Goal: Information Seeking & Learning: Learn about a topic

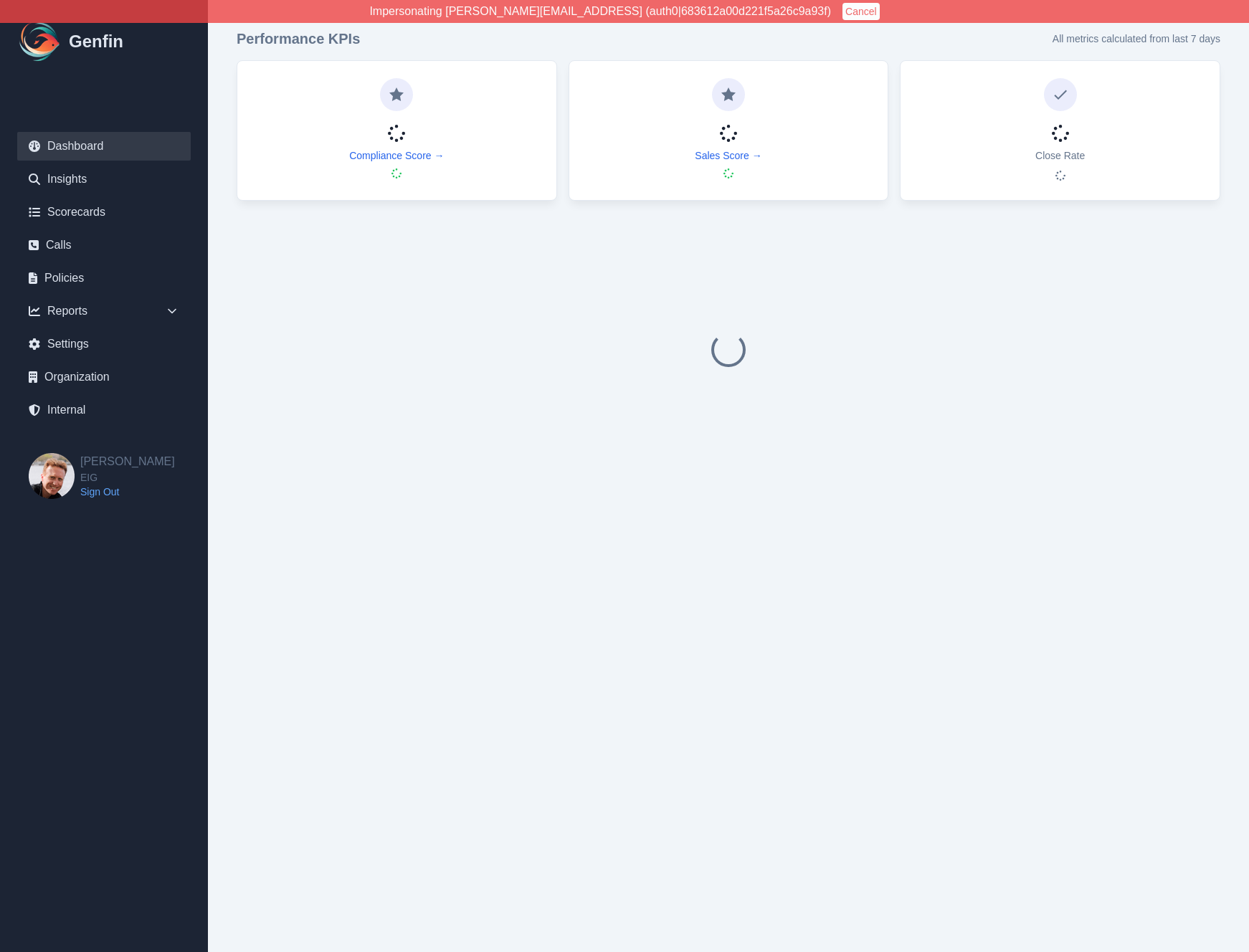
click at [842, 12] on button "Cancel" at bounding box center [861, 11] width 37 height 17
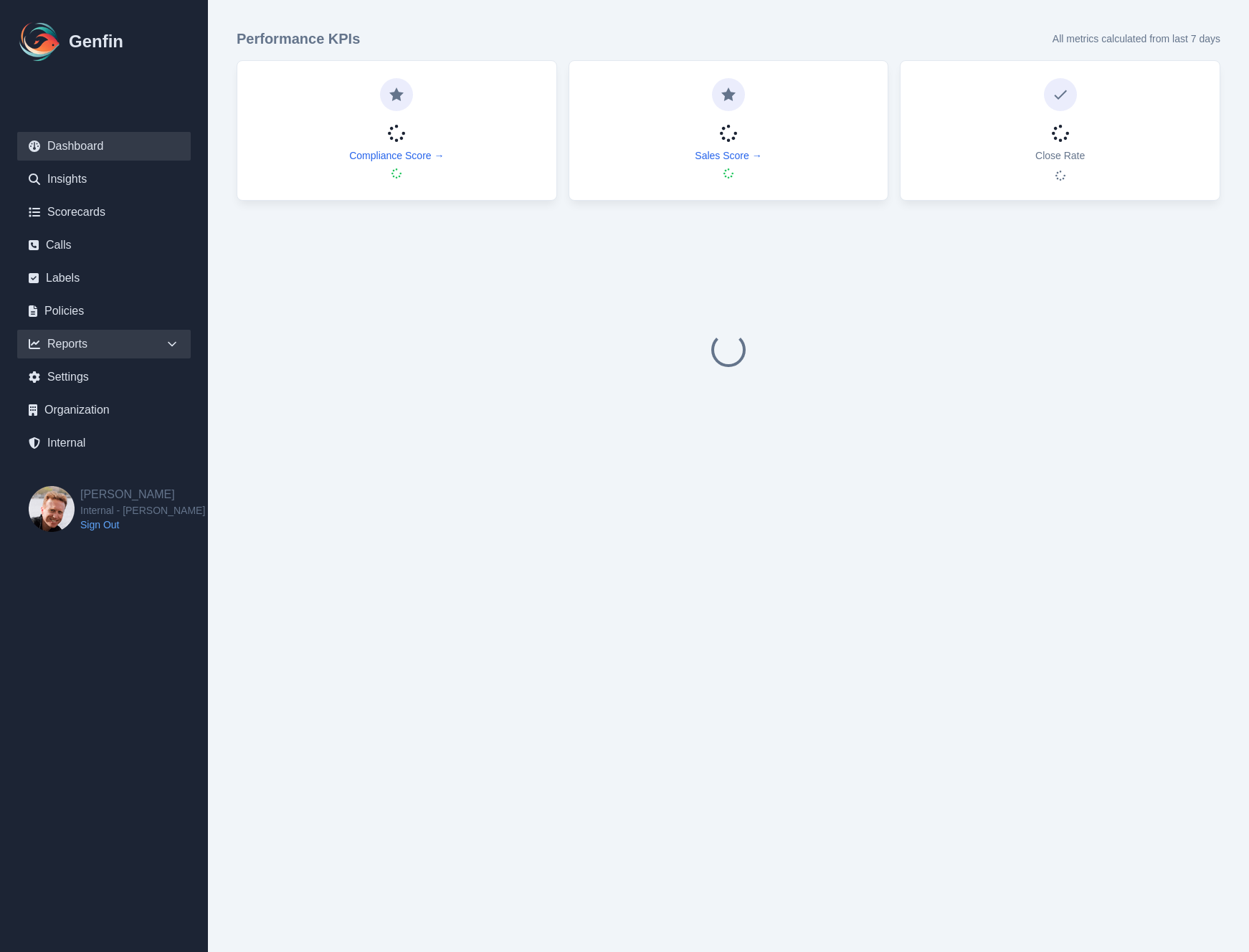
click at [178, 343] on icon at bounding box center [172, 344] width 14 height 14
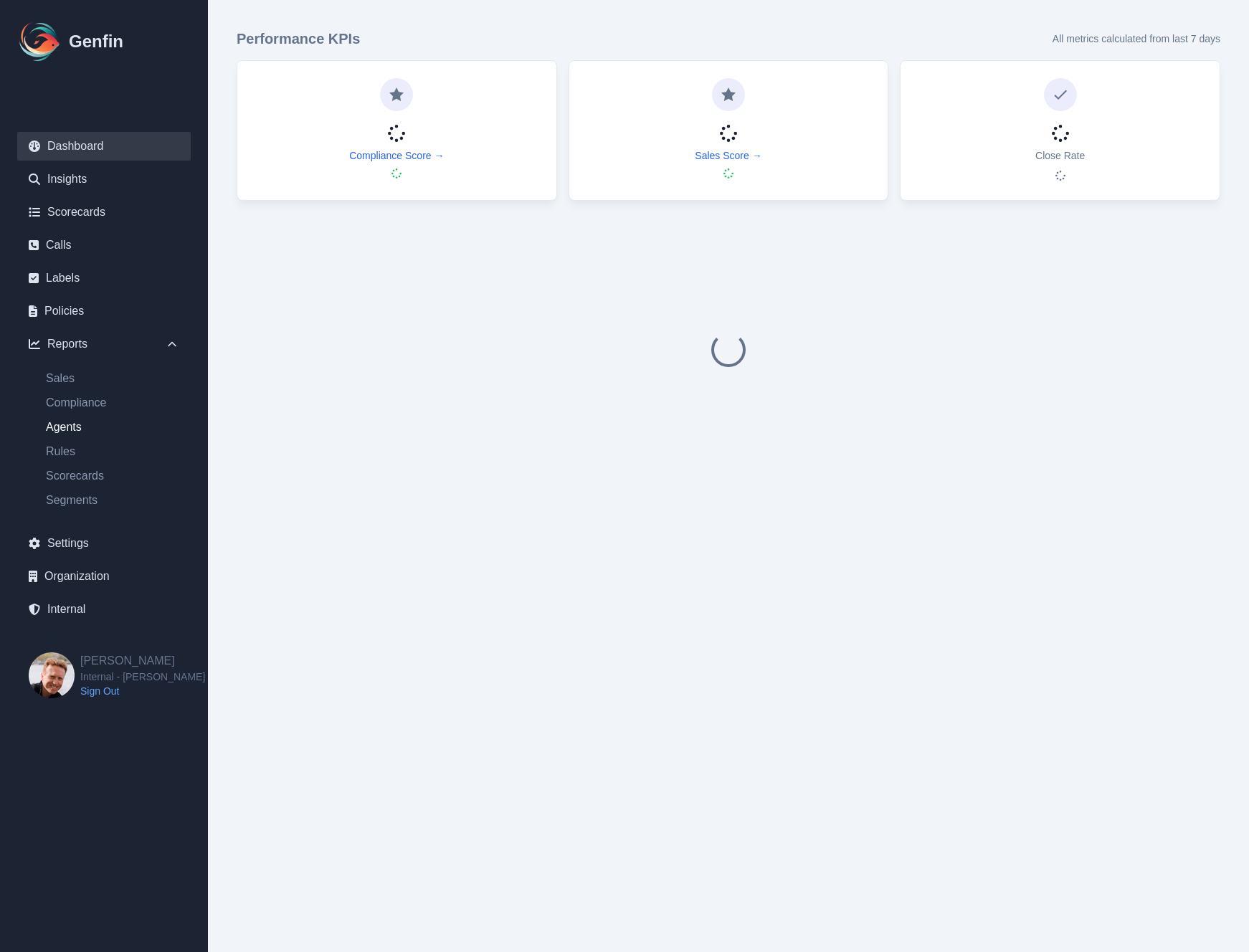
click at [55, 428] on link "Agents" at bounding box center [113, 427] width 156 height 17
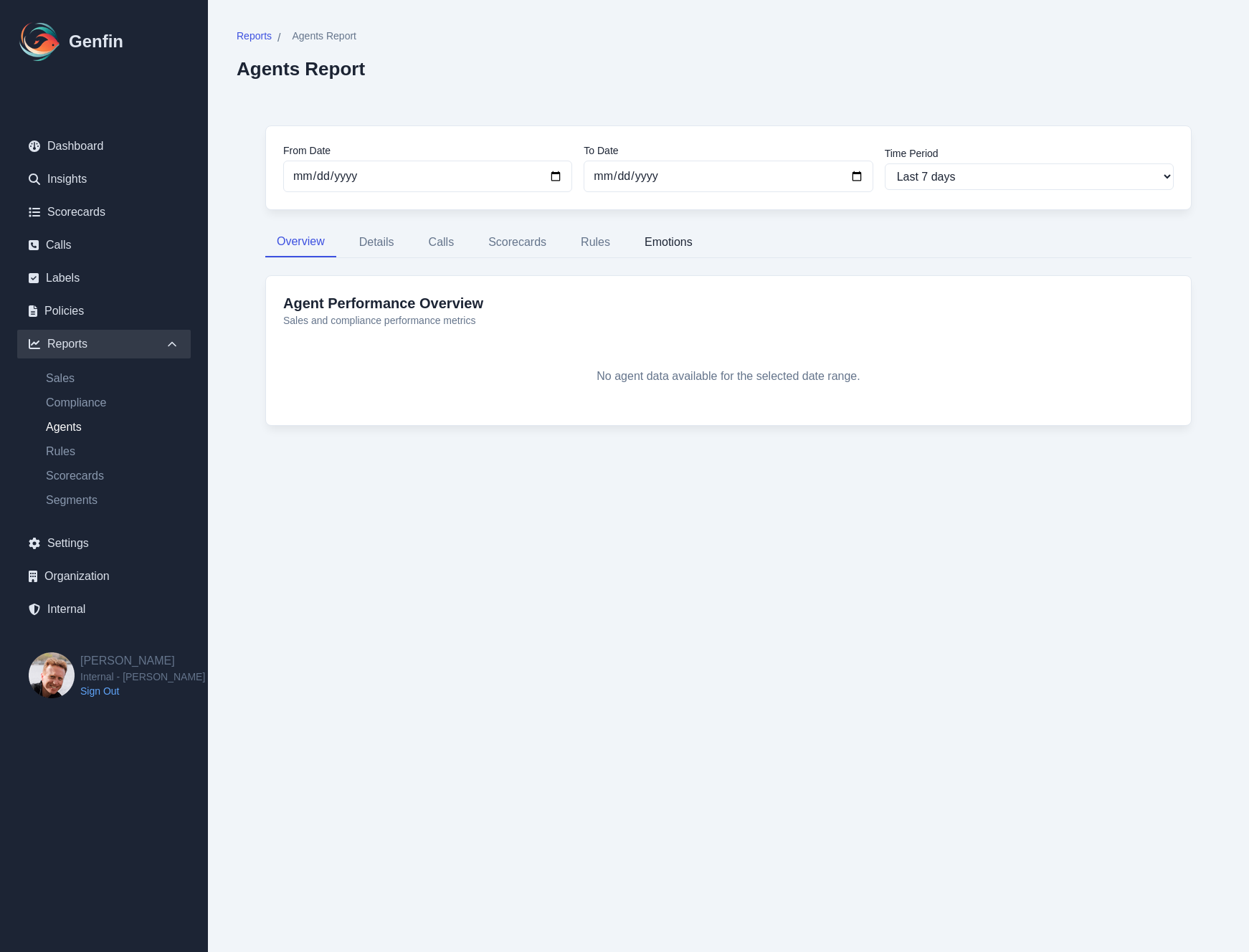
click at [650, 243] on button "Emotions" at bounding box center [669, 243] width 71 height 30
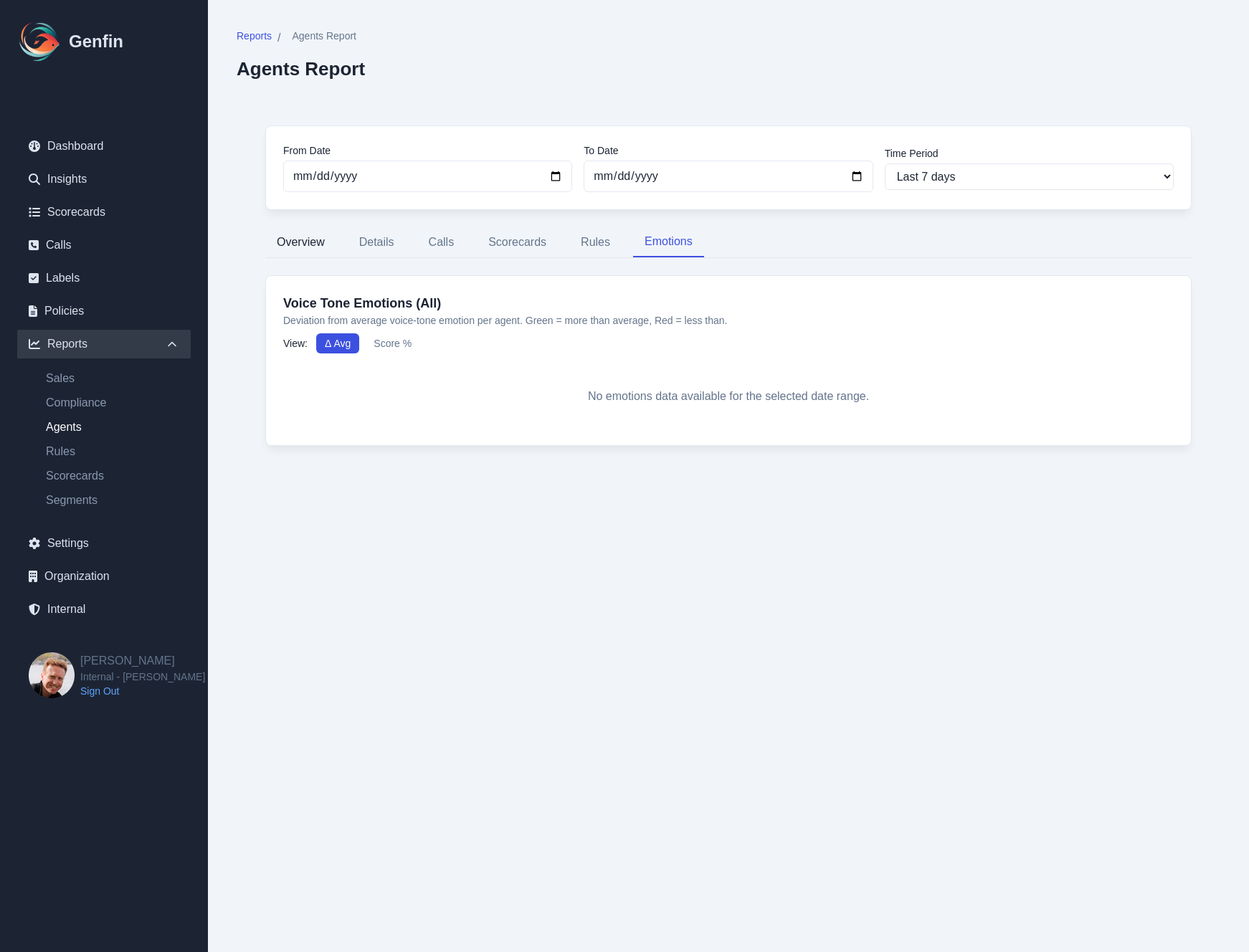
click at [287, 237] on button "Overview" at bounding box center [301, 243] width 71 height 30
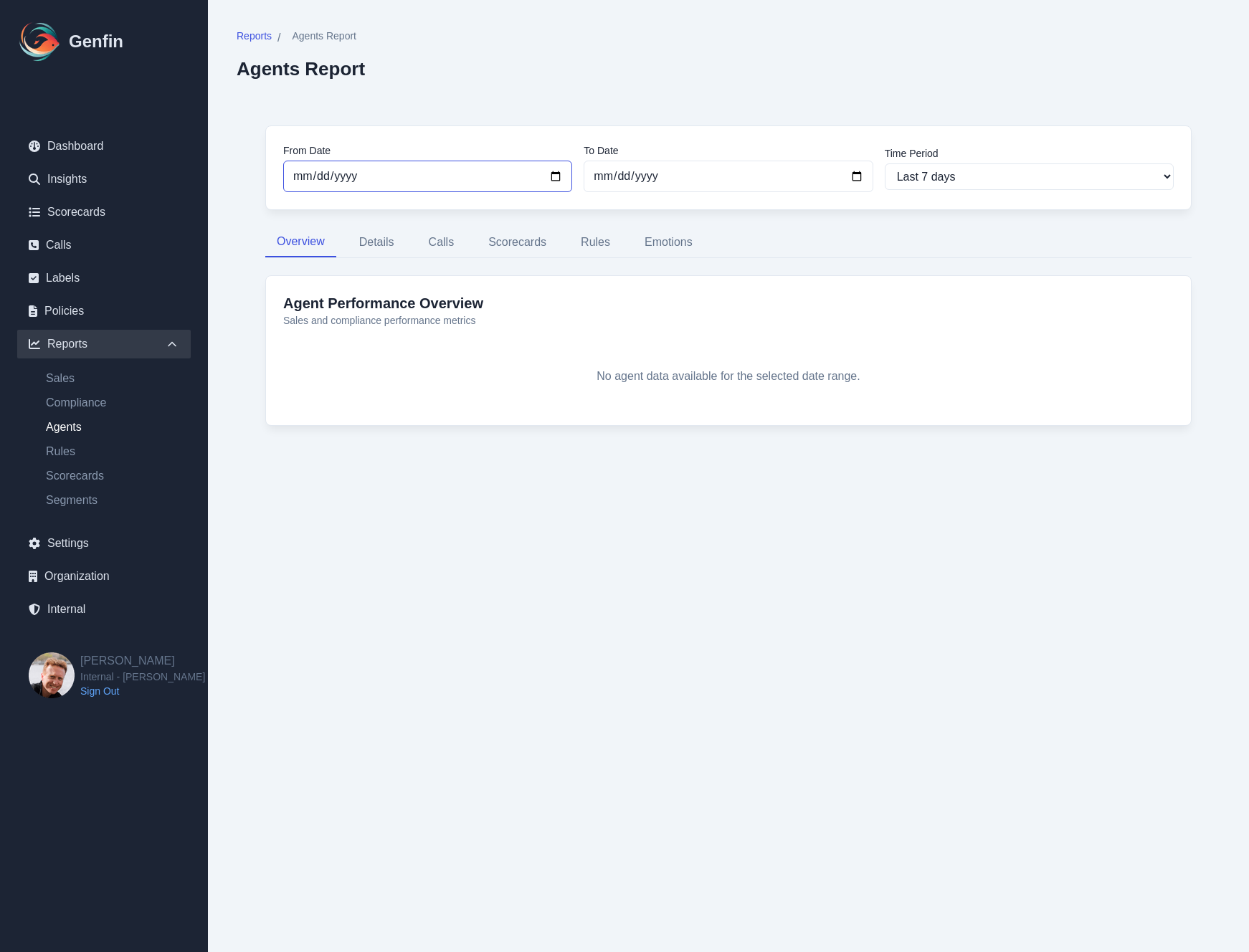
click at [340, 175] on input "[DATE]" at bounding box center [428, 177] width 289 height 32
type input "[DATE]"
select select "custom"
click at [253, 278] on div "From Date [DATE] To Date [DATE] Time Period Last 7 days Last 14 days Last 30 da…" at bounding box center [728, 284] width 984 height 375
click at [397, 247] on button "Details" at bounding box center [376, 243] width 58 height 30
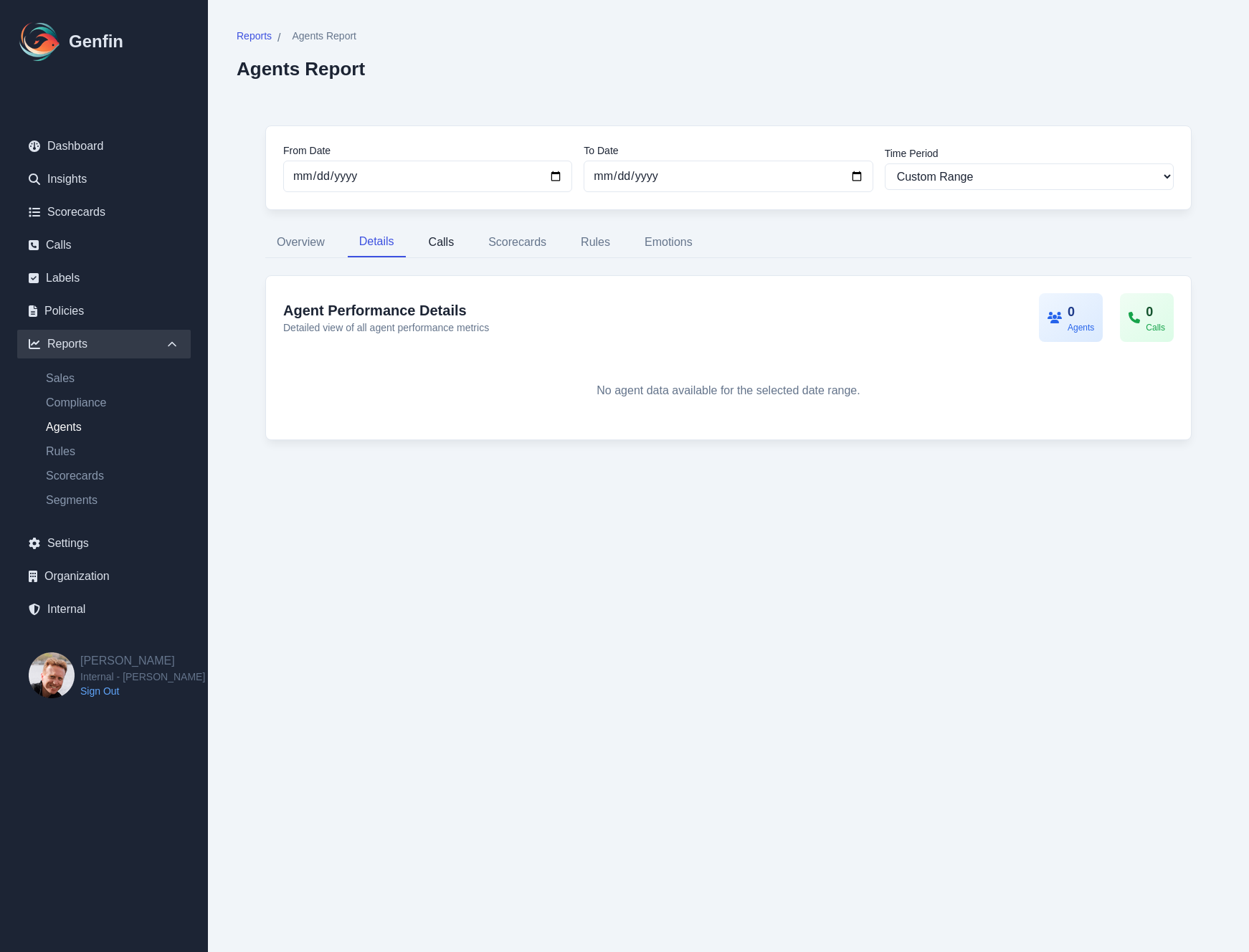
click at [458, 242] on button "Calls" at bounding box center [441, 243] width 49 height 30
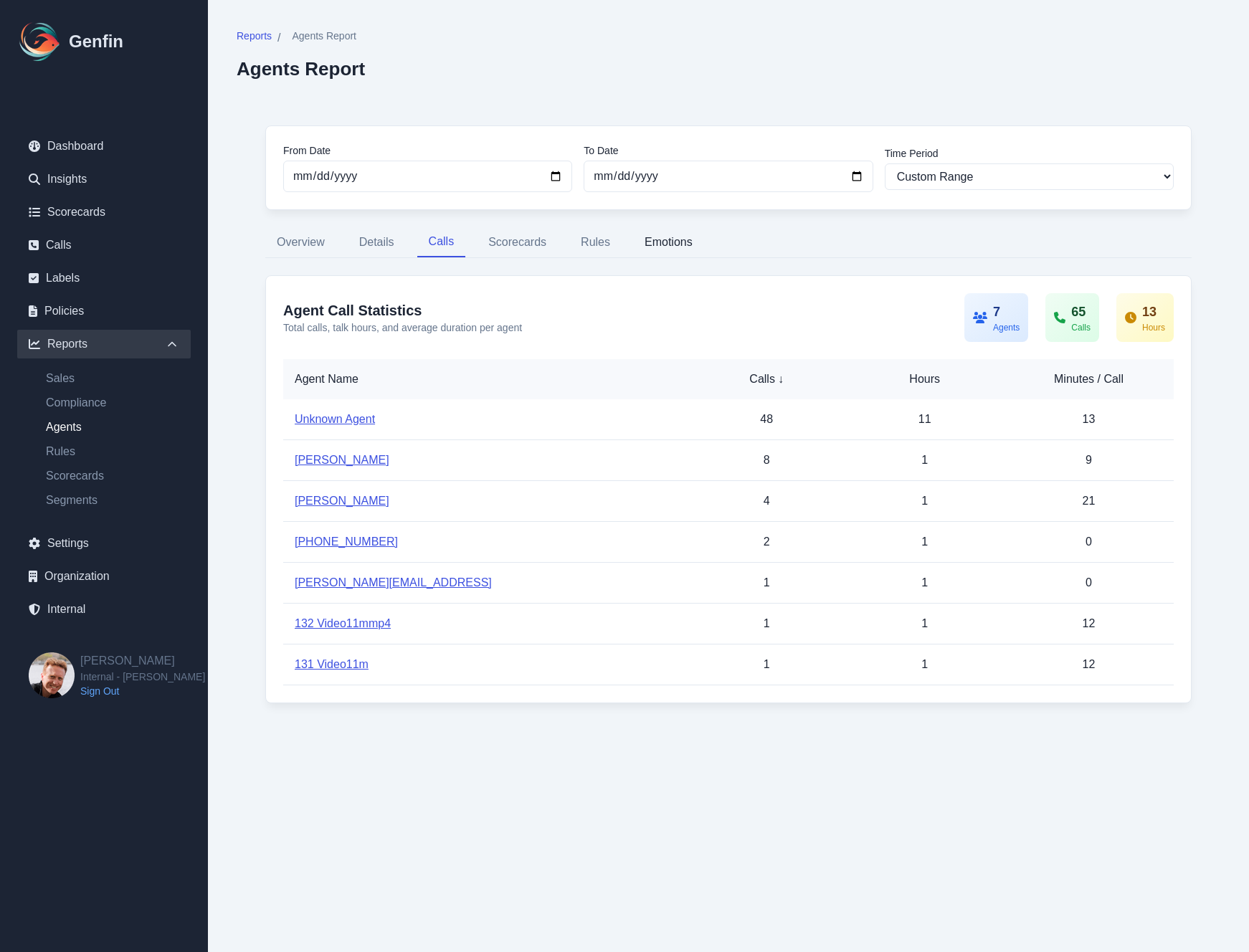
click at [665, 239] on button "Emotions" at bounding box center [669, 243] width 71 height 30
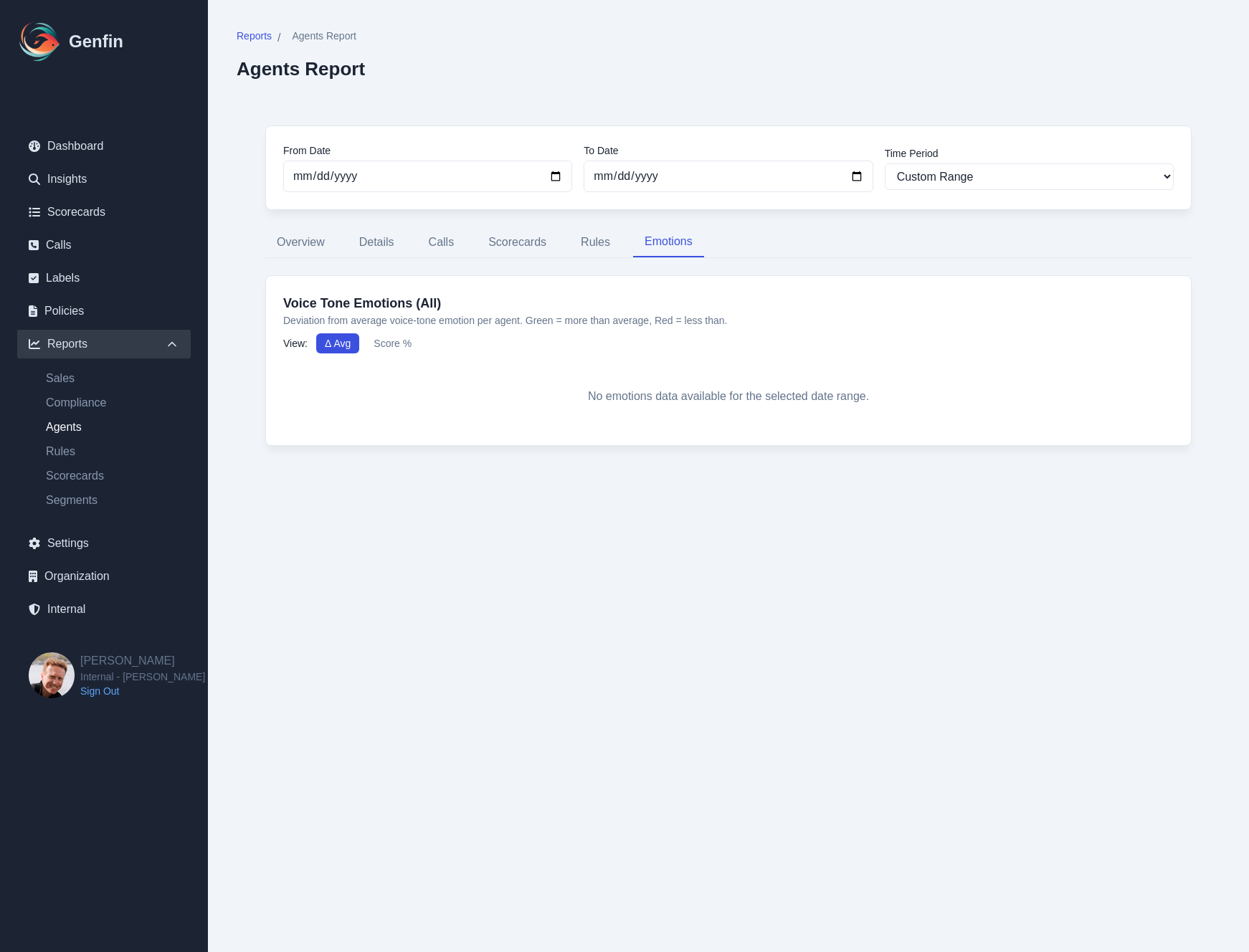
click at [392, 337] on button "Score %" at bounding box center [392, 343] width 55 height 20
click at [338, 345] on button "Δ Avg" at bounding box center [337, 343] width 43 height 20
click at [68, 246] on link "Calls" at bounding box center [104, 246] width 174 height 29
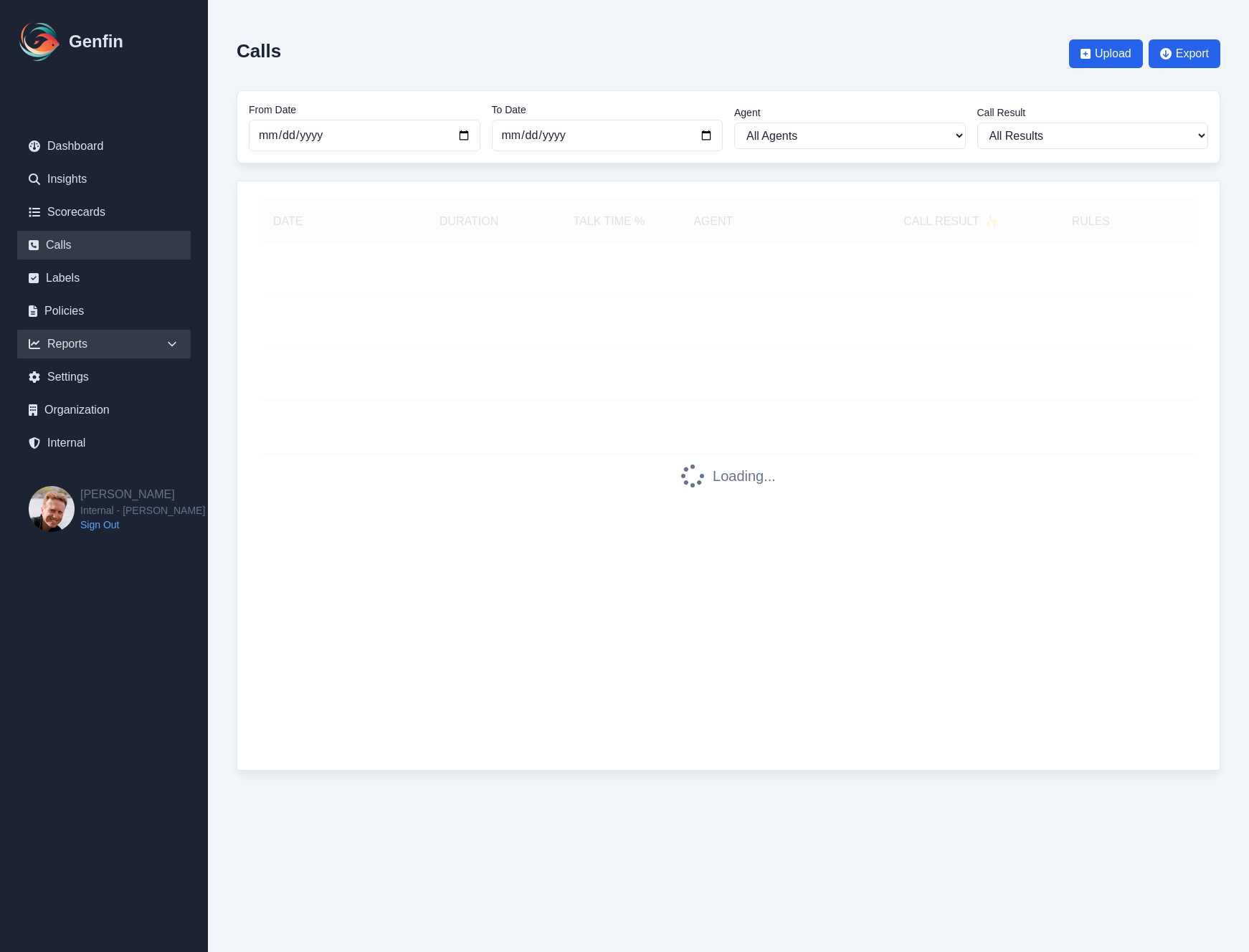
click at [171, 343] on icon at bounding box center [172, 344] width 14 height 14
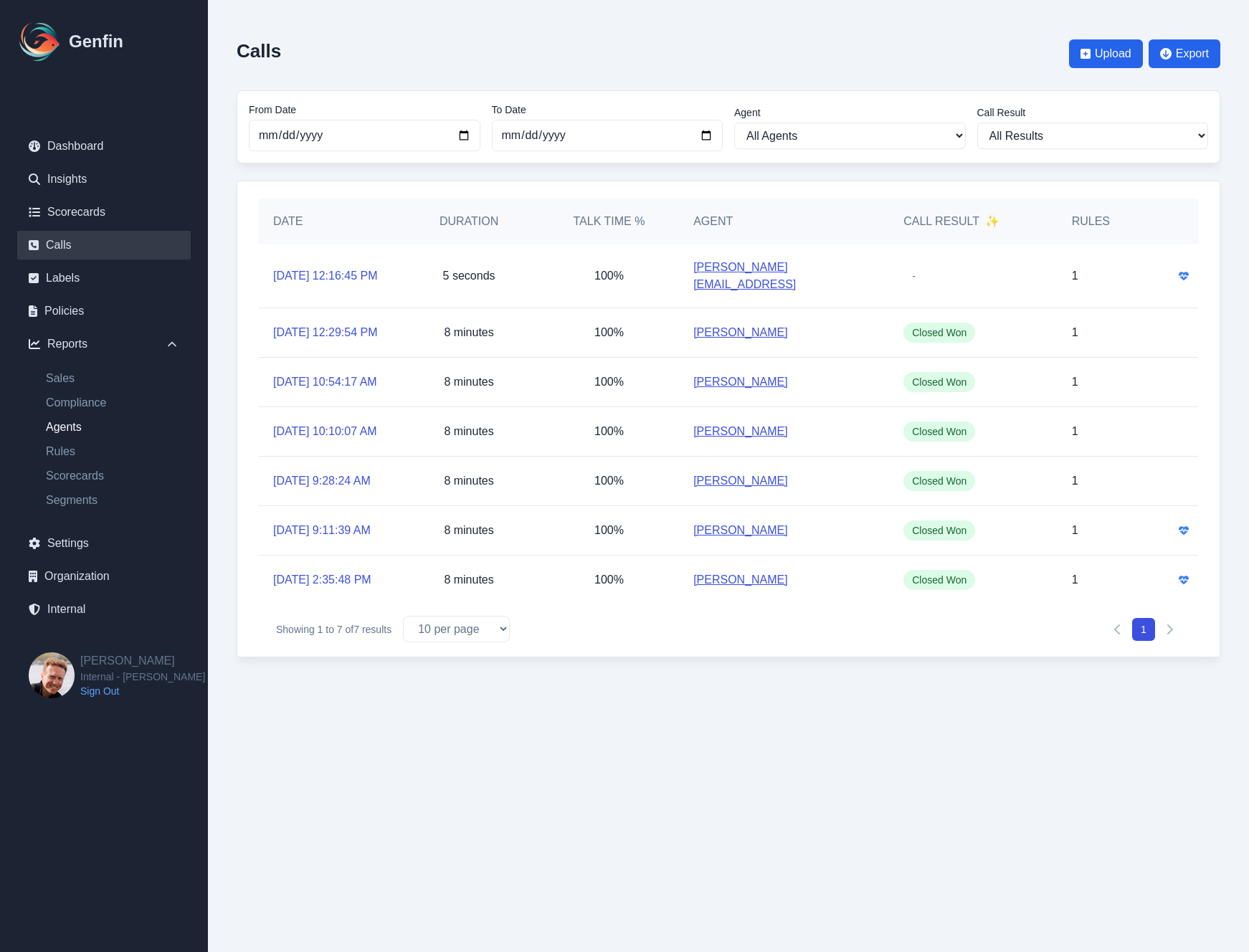
click at [68, 429] on link "Agents" at bounding box center [113, 427] width 156 height 17
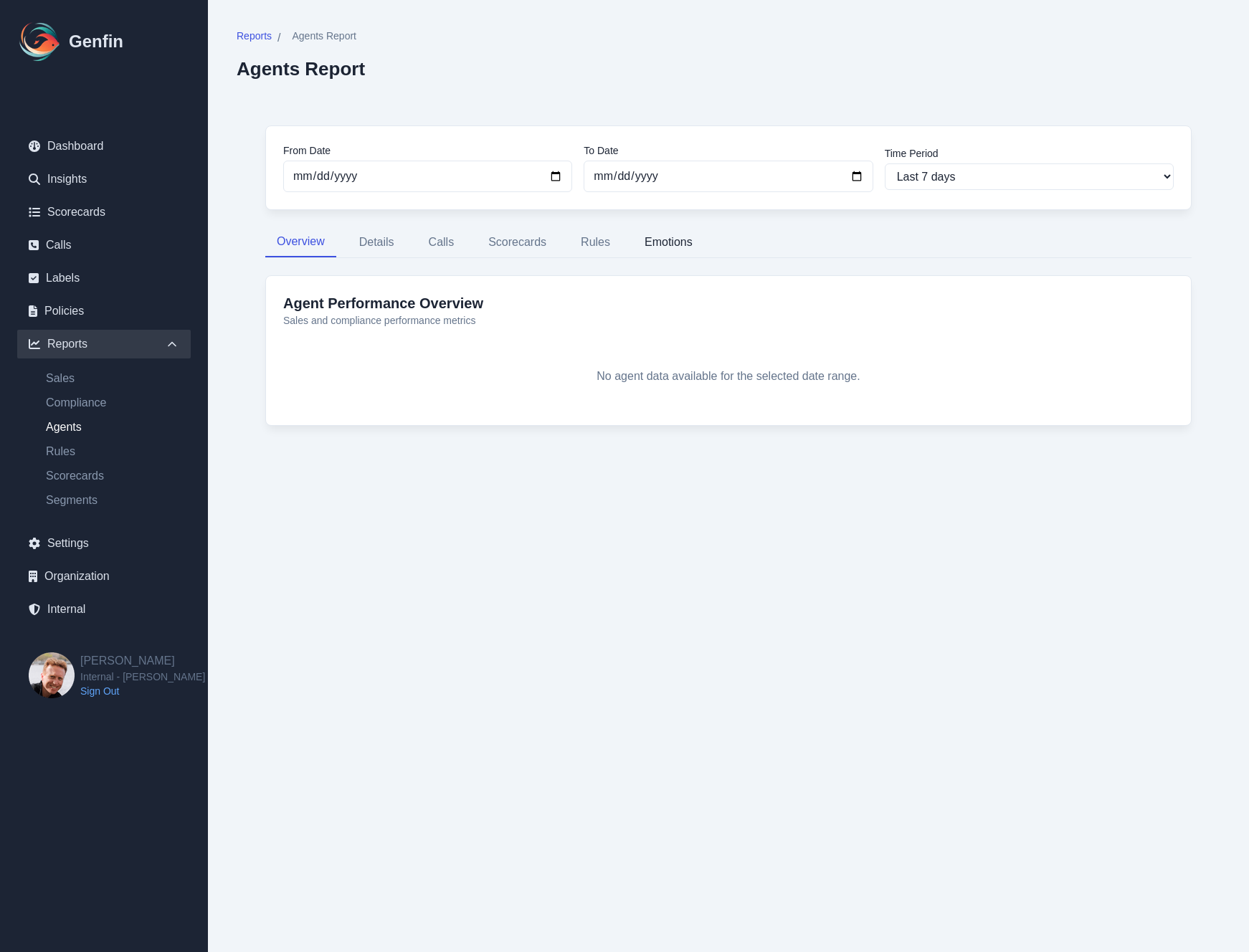
click at [662, 243] on button "Emotions" at bounding box center [669, 243] width 71 height 30
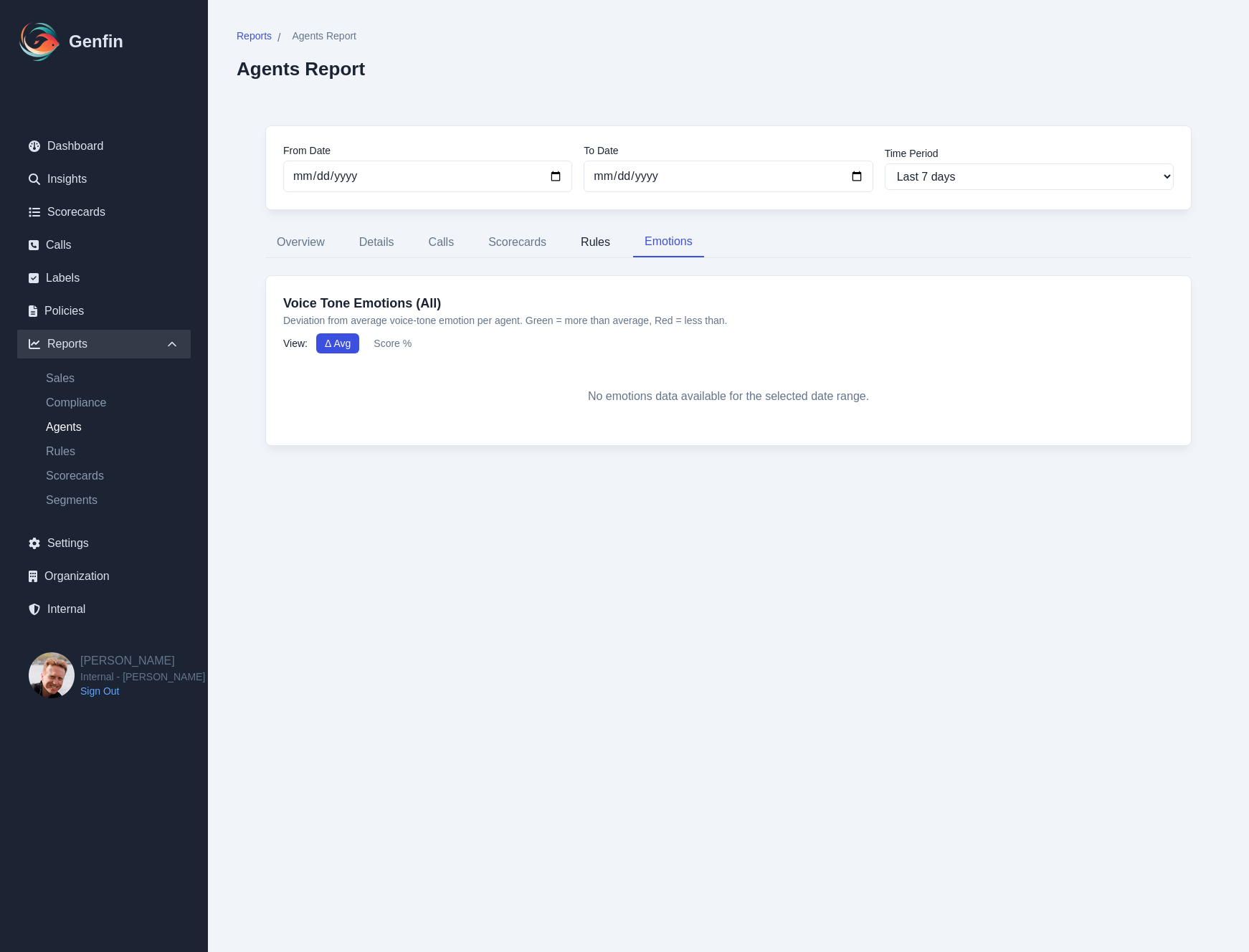
click at [598, 242] on button "Rules" at bounding box center [595, 243] width 52 height 30
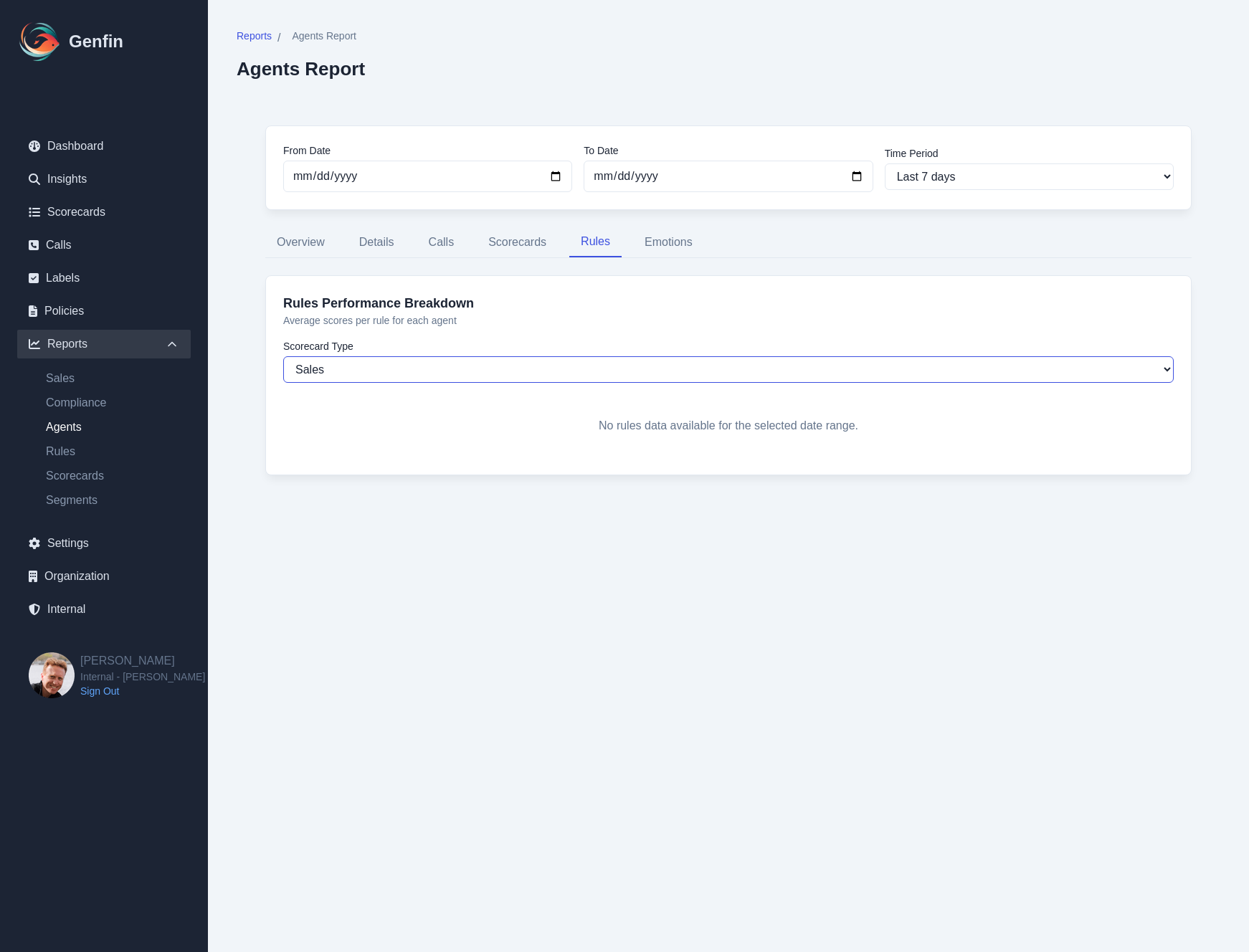
click at [457, 370] on select "Sales Compliance" at bounding box center [728, 369] width 891 height 26
select select "compliance"
click at [283, 357] on select "Sales Compliance" at bounding box center [728, 369] width 891 height 26
